Goal: Transaction & Acquisition: Purchase product/service

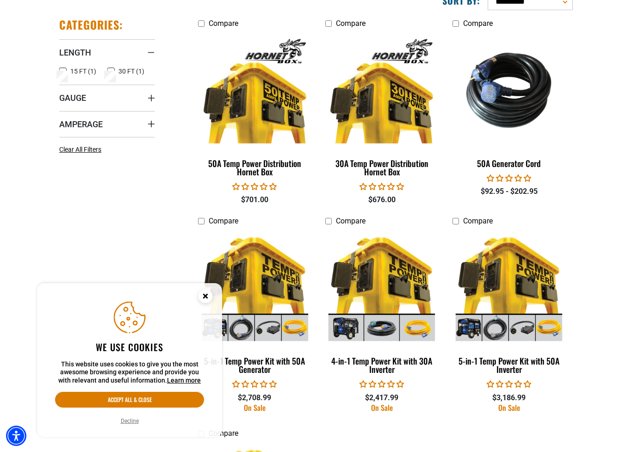
scroll to position [154, 0]
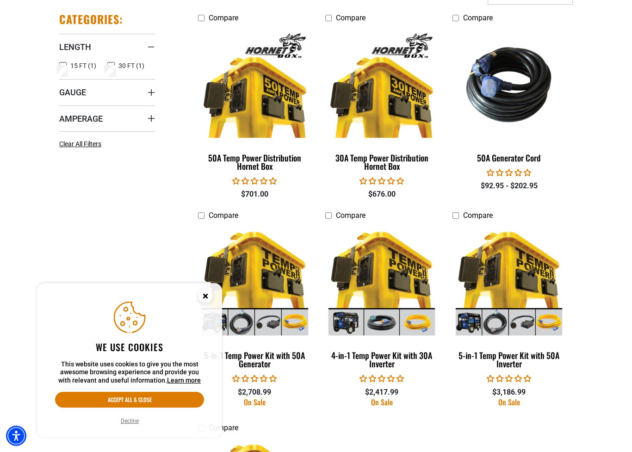
click at [253, 161] on div "50A Temp Power Distribution Hornet Box" at bounding box center [254, 162] width 113 height 17
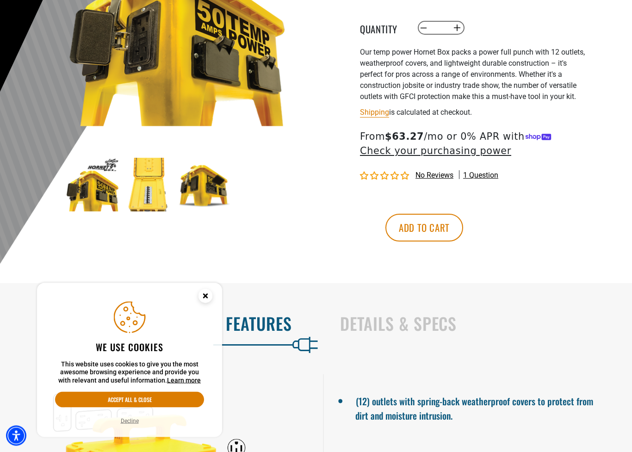
scroll to position [202, 0]
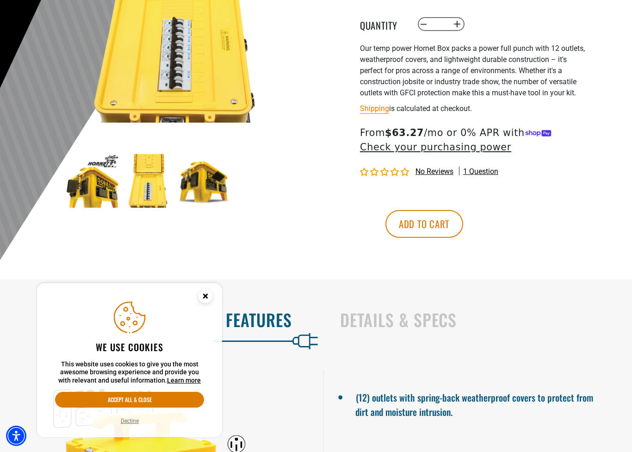
click at [160, 74] on img at bounding box center [177, 11] width 223 height 223
click at [172, 70] on img at bounding box center [177, 11] width 223 height 223
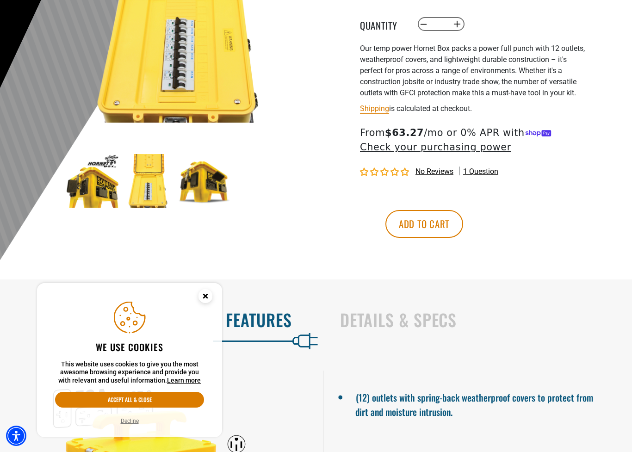
click at [173, 79] on img at bounding box center [180, 11] width 223 height 223
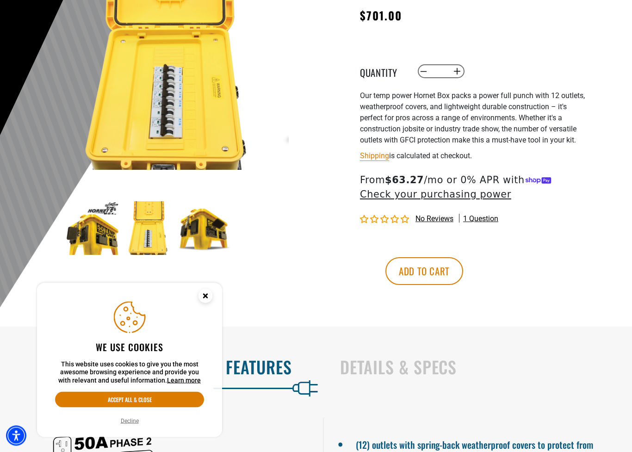
scroll to position [155, 0]
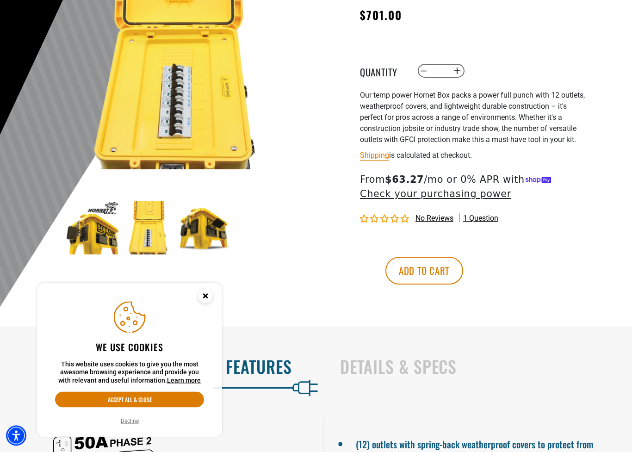
click at [157, 121] on img at bounding box center [177, 58] width 223 height 223
click at [158, 125] on img at bounding box center [177, 58] width 223 height 223
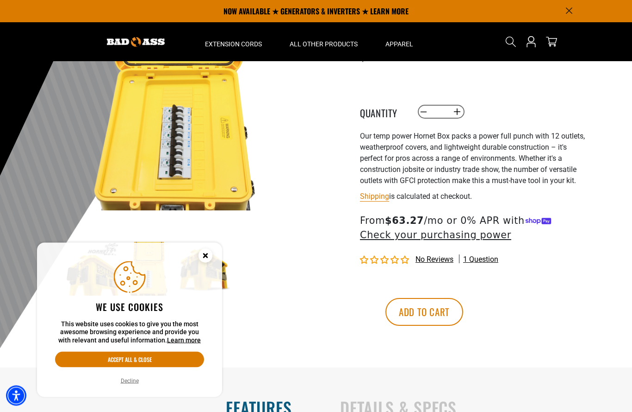
scroll to position [113, 0]
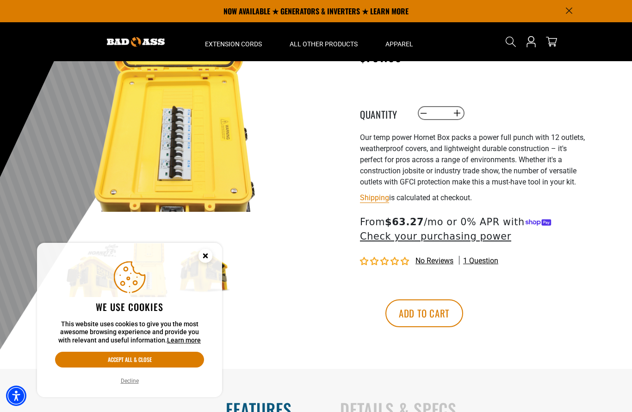
click at [170, 153] on img at bounding box center [177, 99] width 223 height 223
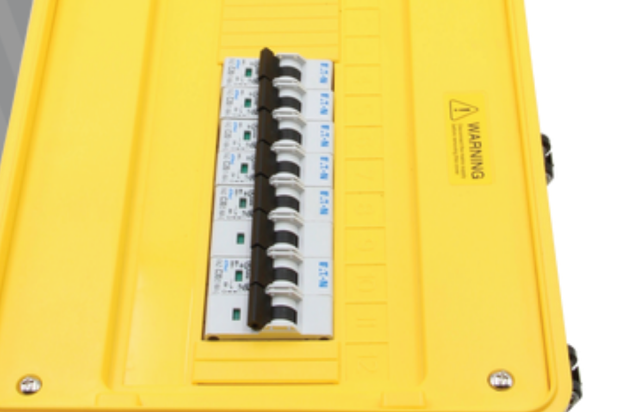
click at [156, 43] on img at bounding box center [175, 99] width 223 height 223
click at [64, 50] on img at bounding box center [175, 99] width 223 height 223
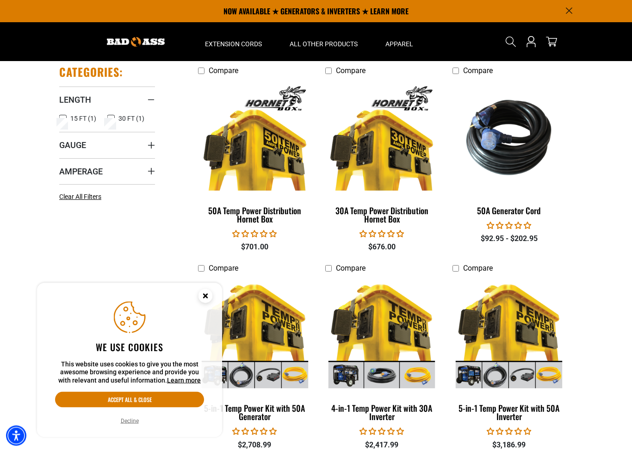
scroll to position [103, 0]
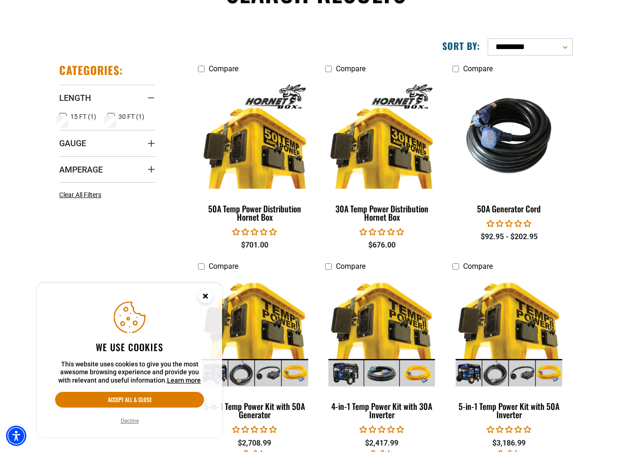
click at [247, 155] on img at bounding box center [255, 135] width 117 height 106
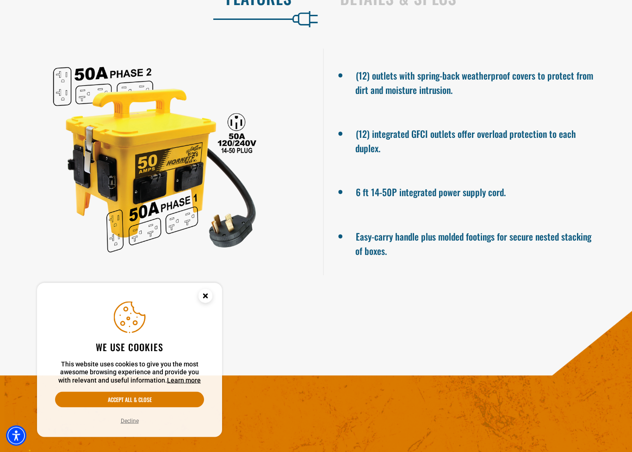
scroll to position [524, 0]
click at [207, 302] on circle "Close this option" at bounding box center [206, 296] width 14 height 14
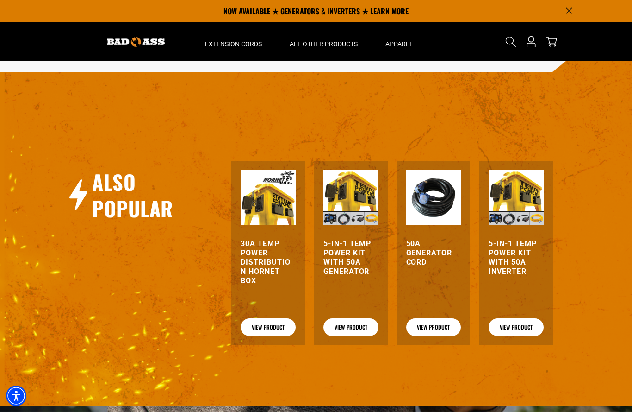
scroll to position [827, 0]
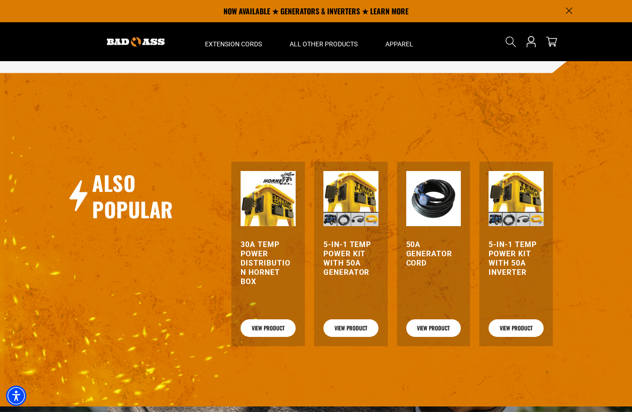
click at [131, 41] on img at bounding box center [136, 42] width 58 height 10
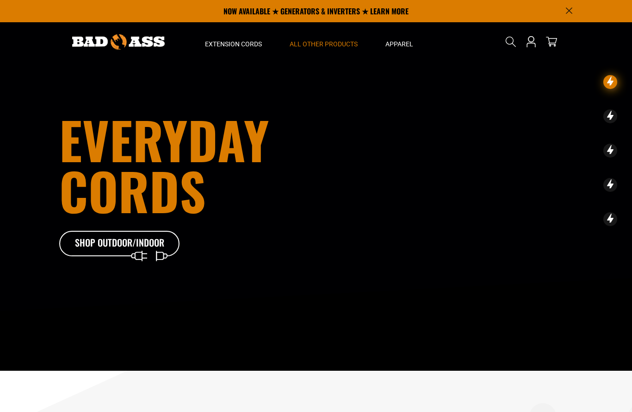
click at [334, 40] on span "All Other Products" at bounding box center [324, 44] width 68 height 8
